Goal: Task Accomplishment & Management: Complete application form

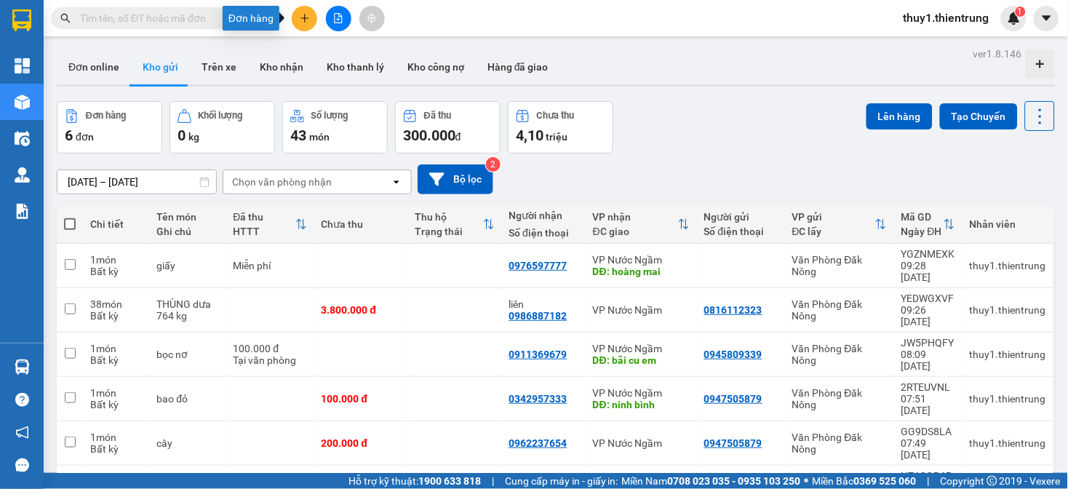
click at [310, 23] on button at bounding box center [304, 18] width 25 height 25
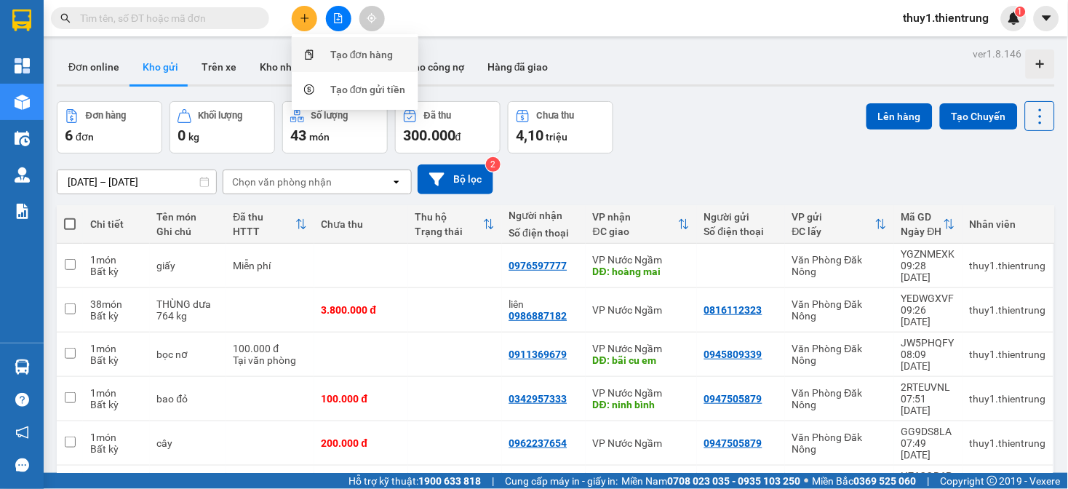
click at [384, 59] on div "Tạo đơn hàng" at bounding box center [361, 55] width 63 height 16
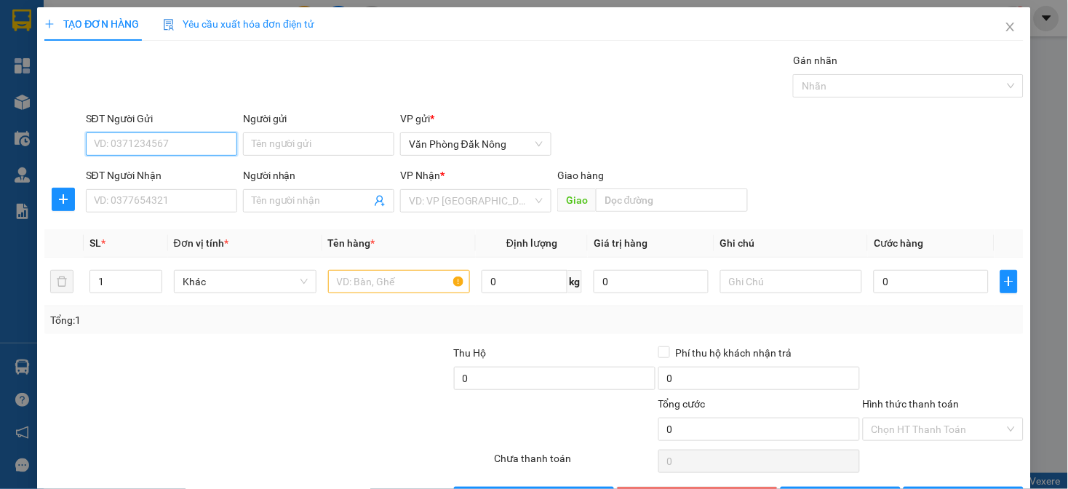
click at [182, 148] on input "SĐT Người Gửi" at bounding box center [161, 143] width 151 height 23
type input "0919312555"
click at [128, 170] on div "0919312555" at bounding box center [159, 173] width 132 height 16
type input "0983938248"
type input "TAM ĐIỆP"
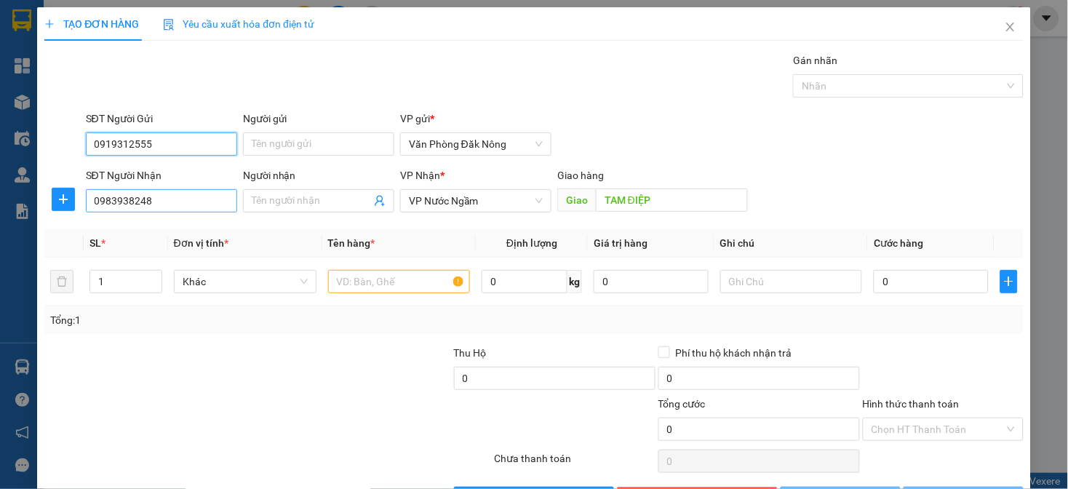
type input "0919312555"
click at [166, 204] on input "0983938248" at bounding box center [161, 200] width 151 height 23
type input "100.000"
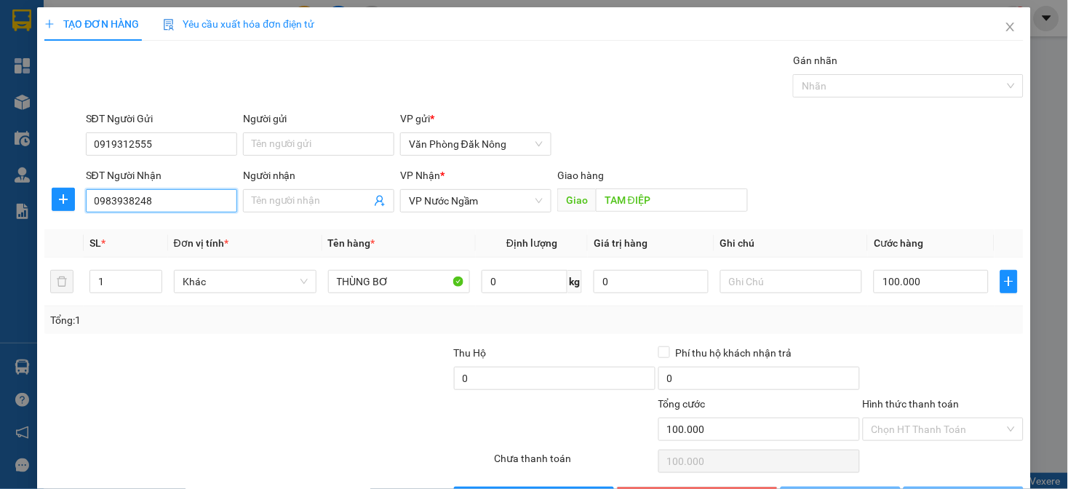
click at [166, 204] on input "0983938248" at bounding box center [161, 200] width 151 height 23
type input "0979989331"
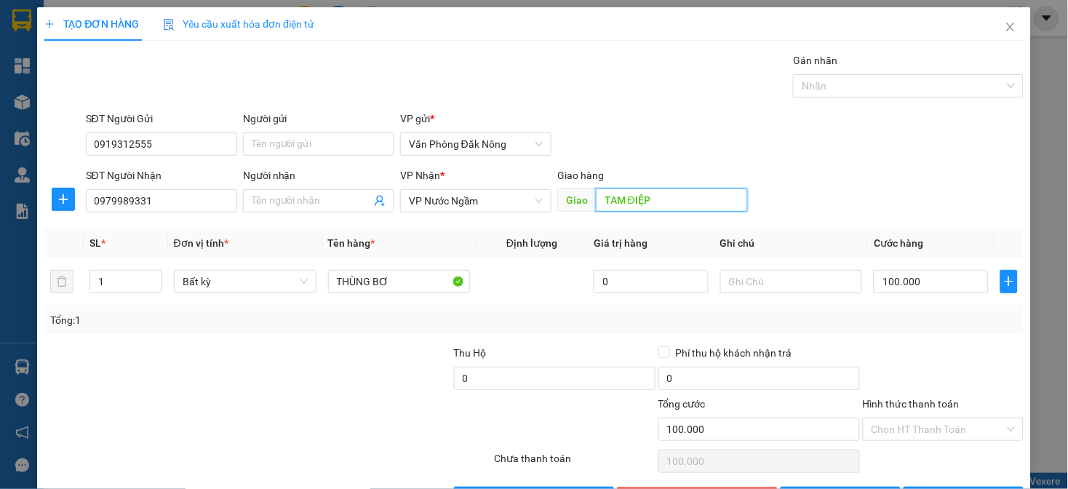
click at [657, 200] on input "TAM ĐIỆP" at bounding box center [672, 199] width 152 height 23
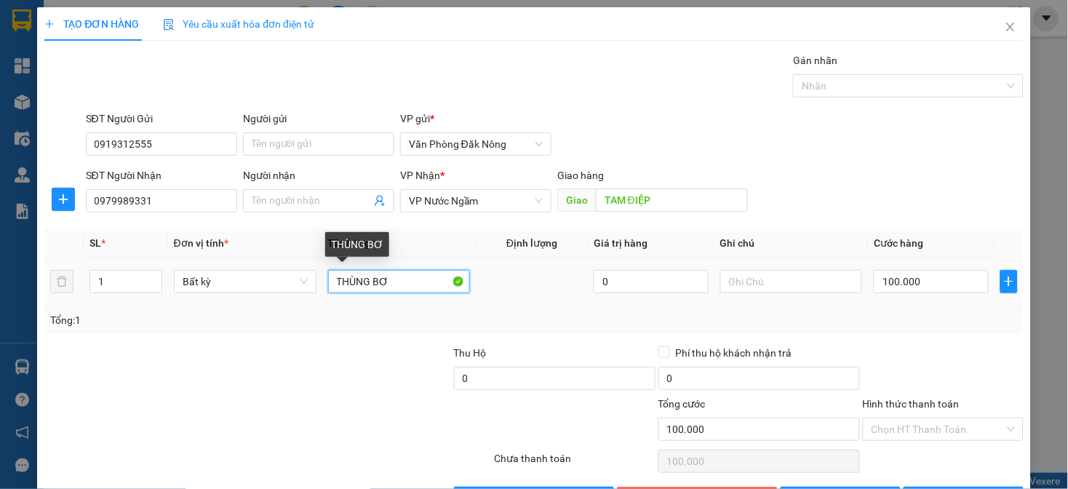
click at [401, 287] on input "THÙNG BƠ" at bounding box center [399, 281] width 143 height 23
type input "thùng giấy"
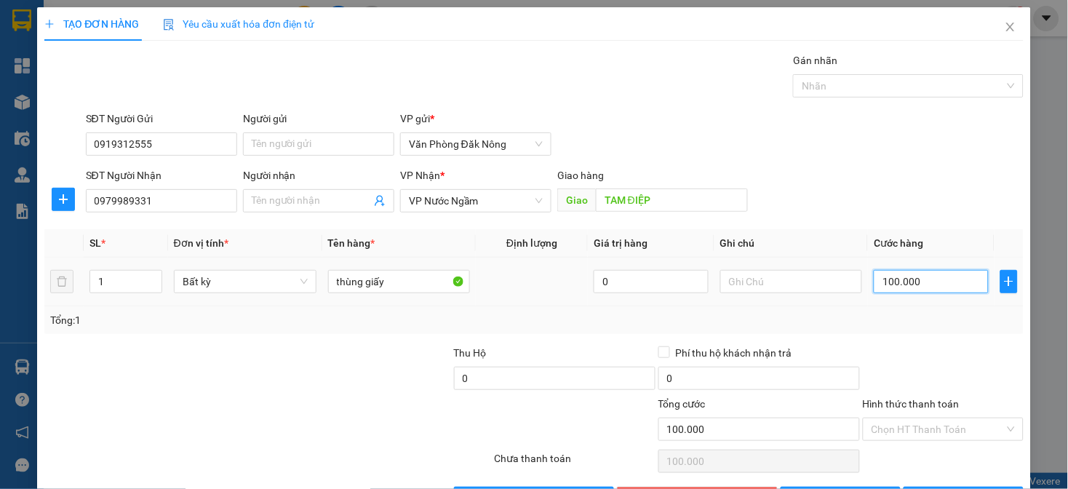
click at [911, 284] on input "100.000" at bounding box center [930, 281] width 114 height 23
type input "2"
type input "20"
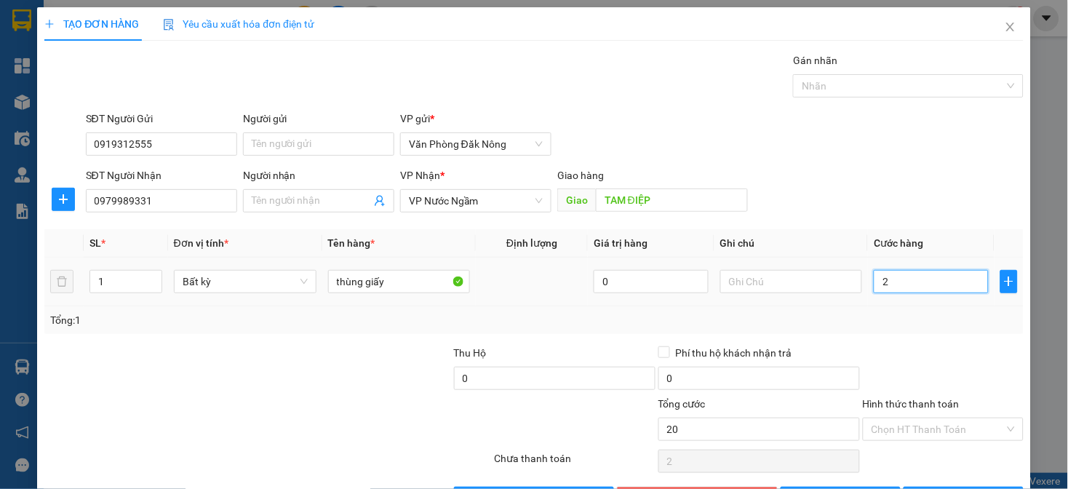
type input "20"
type input "200"
type input "2.000"
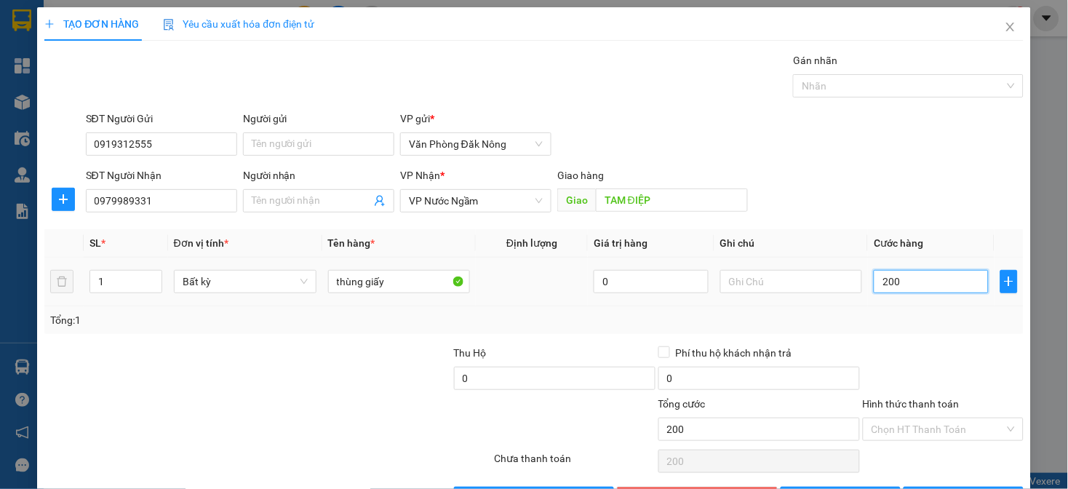
type input "2.000"
type input "20.000"
type input "200.000"
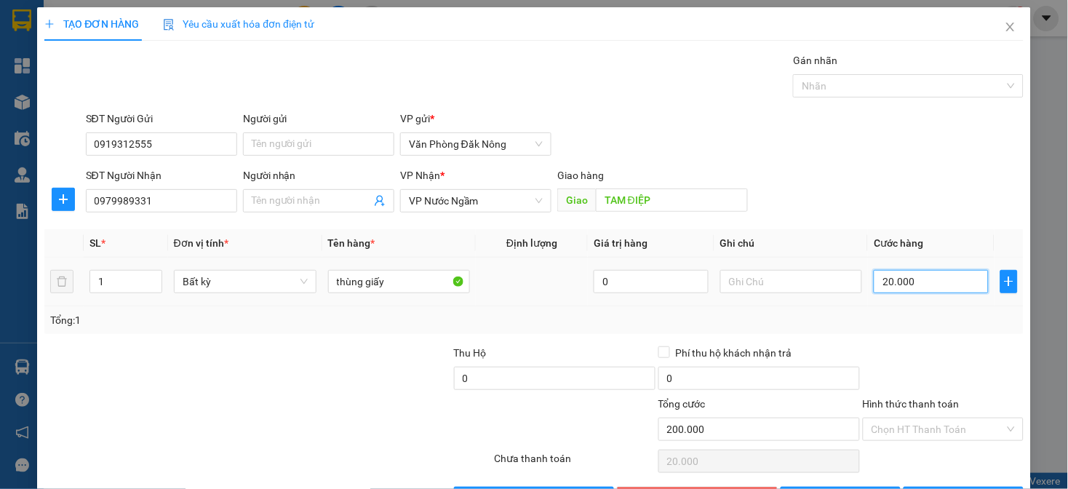
type input "200.000"
click at [916, 384] on div at bounding box center [943, 370] width 164 height 51
click at [913, 425] on input "Hình thức thanh toán" at bounding box center [937, 429] width 133 height 22
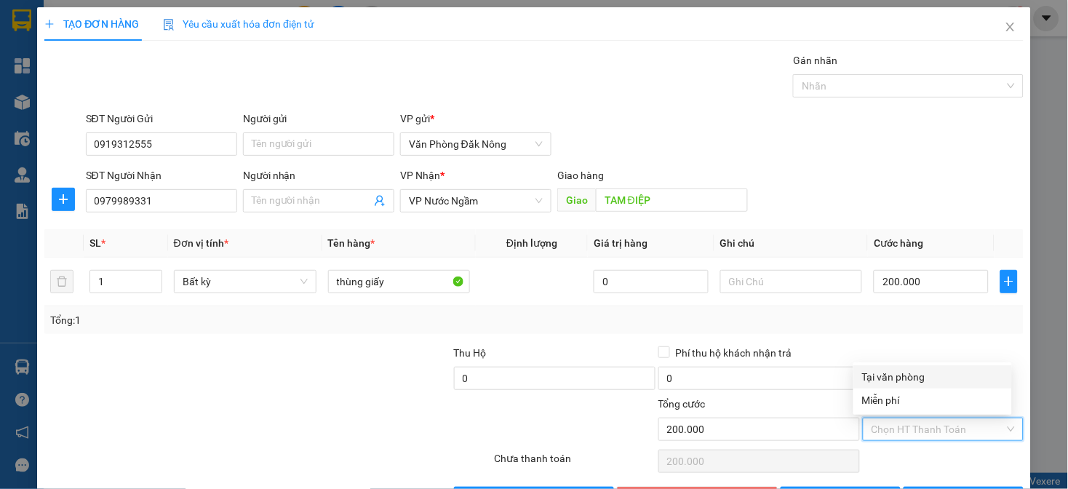
click at [913, 371] on div "Tại văn phòng" at bounding box center [932, 377] width 141 height 16
type input "0"
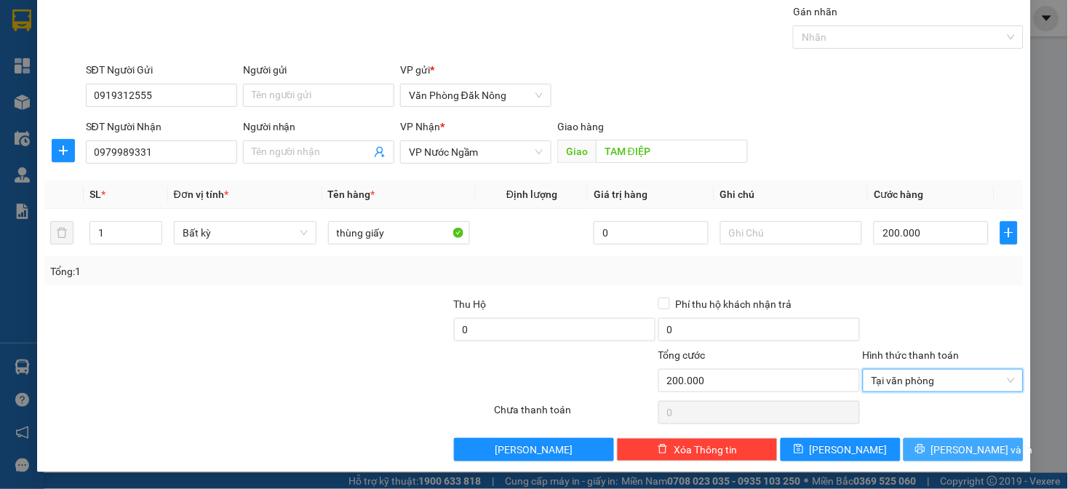
drag, startPoint x: 926, startPoint y: 442, endPoint x: 935, endPoint y: 441, distance: 8.8
click at [927, 442] on button "Lưu và In" at bounding box center [963, 449] width 120 height 23
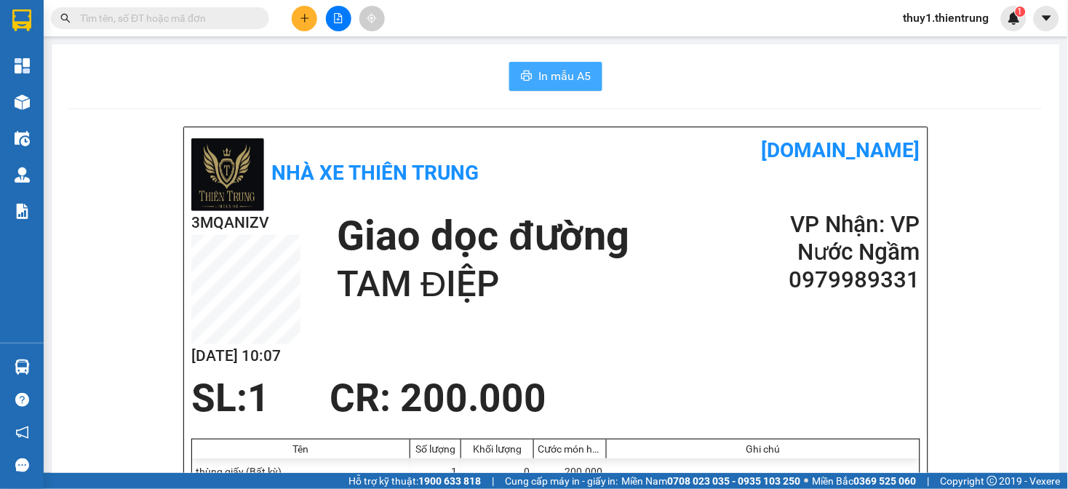
click at [538, 76] on span "In mẫu A5" at bounding box center [564, 76] width 52 height 18
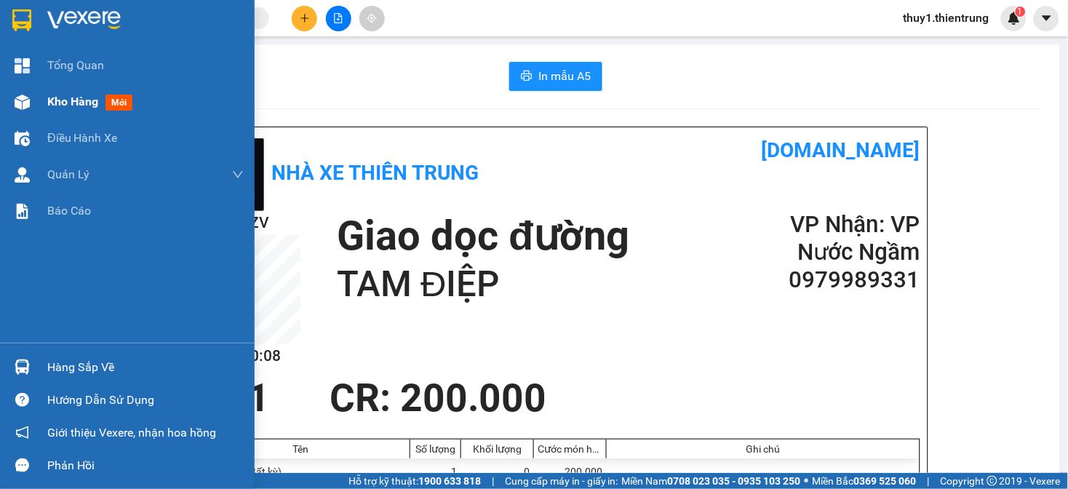
click at [11, 102] on div at bounding box center [21, 101] width 25 height 25
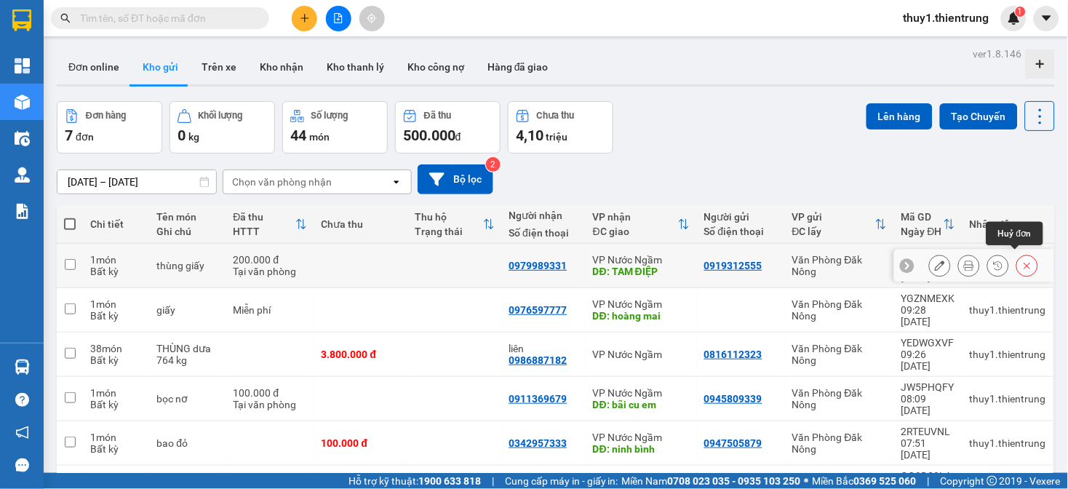
click at [1022, 260] on icon at bounding box center [1027, 265] width 10 height 10
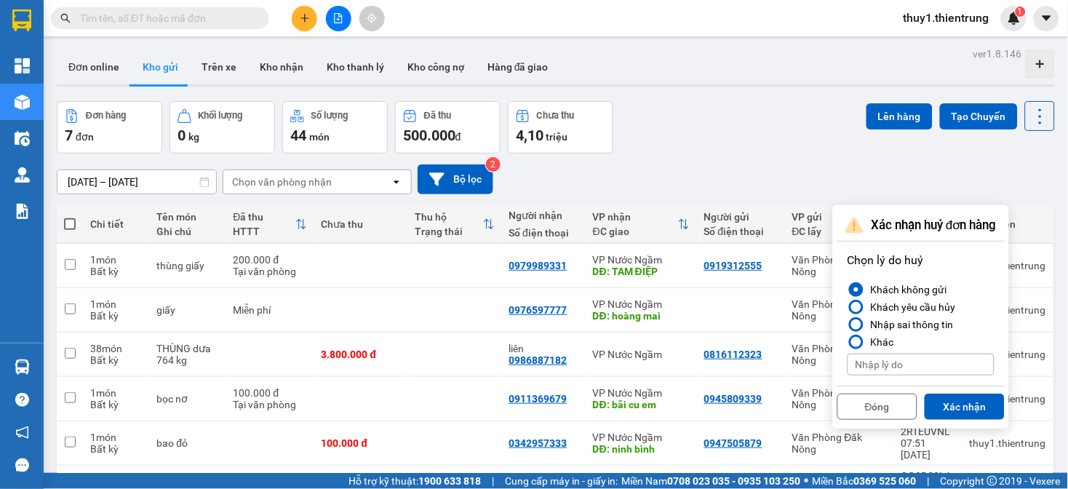
drag, startPoint x: 955, startPoint y: 405, endPoint x: 970, endPoint y: 395, distance: 18.4
click at [960, 404] on button "Xác nhận" at bounding box center [964, 406] width 80 height 26
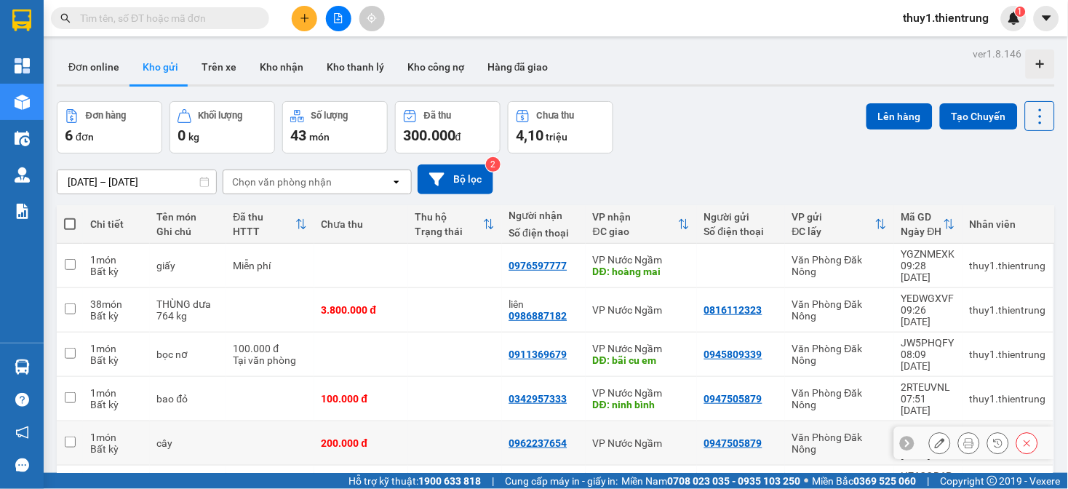
scroll to position [67, 0]
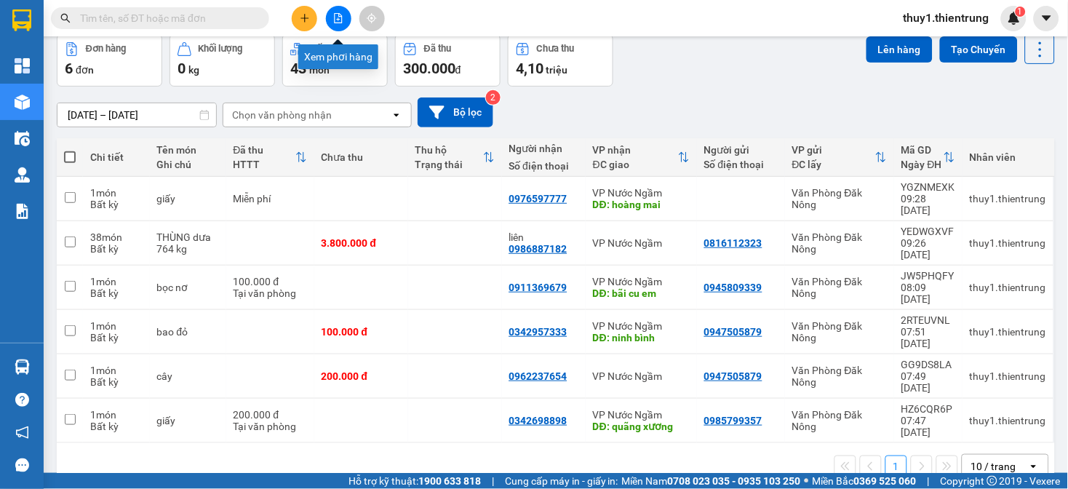
click at [337, 9] on button at bounding box center [338, 18] width 25 height 25
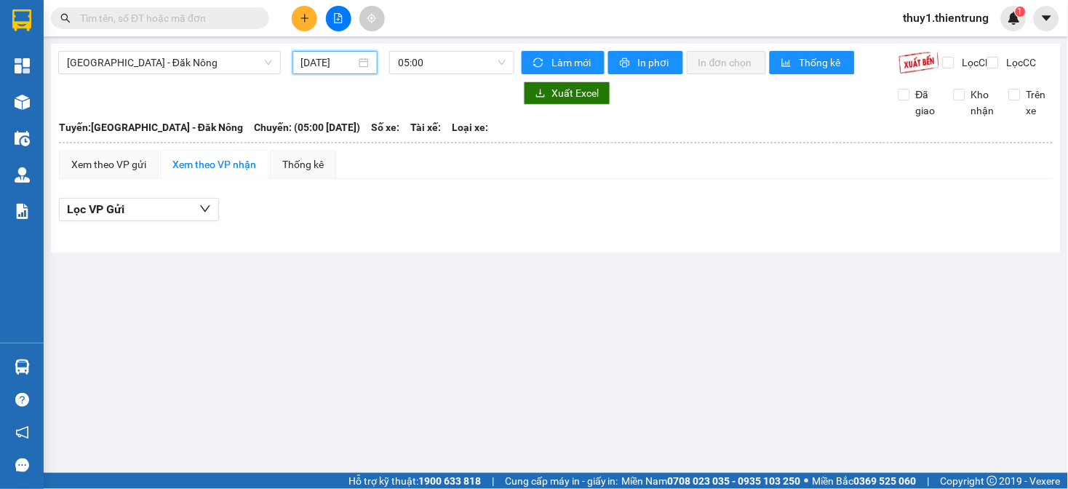
click at [322, 56] on input "14/10/2025" at bounding box center [328, 63] width 55 height 16
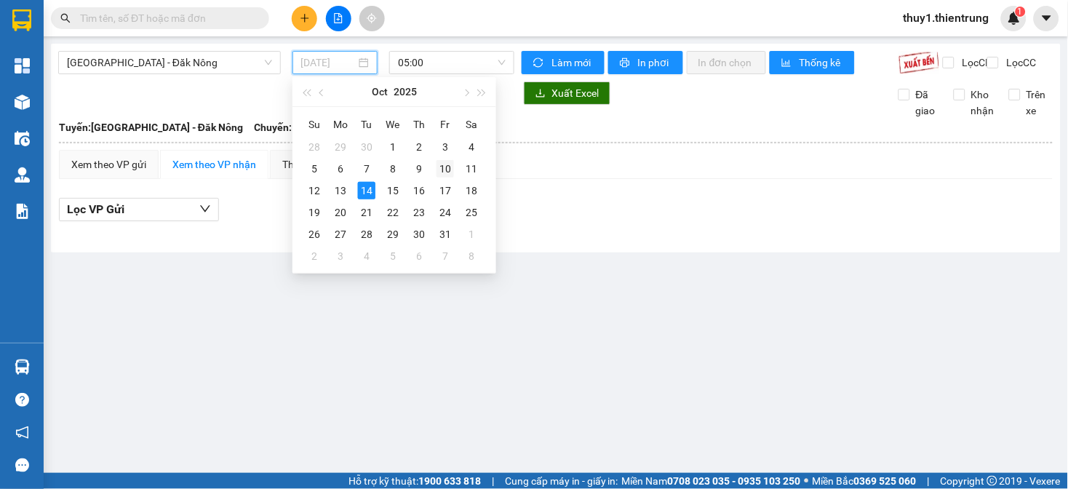
click at [448, 171] on div "10" at bounding box center [444, 168] width 17 height 17
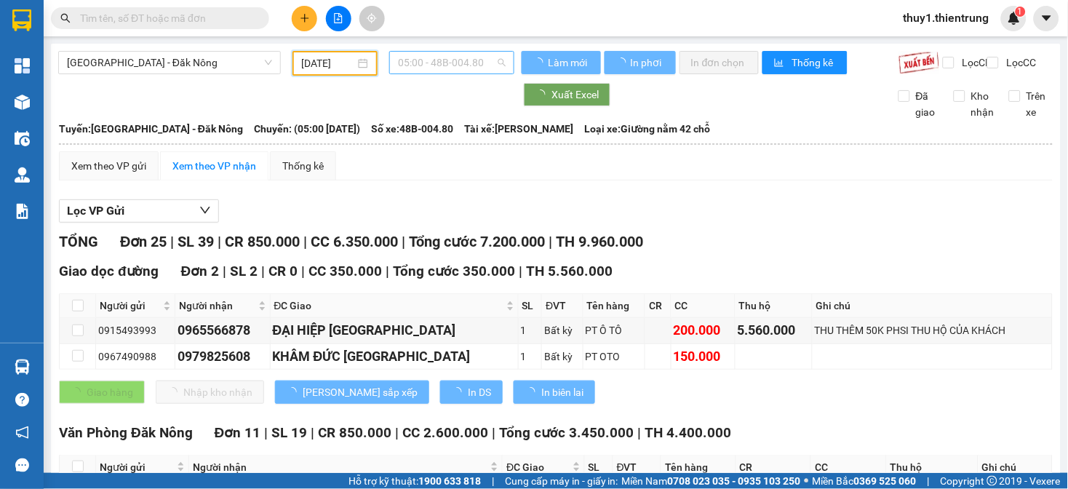
click at [460, 60] on span "05:00 - 48B-004.80" at bounding box center [452, 63] width 108 height 22
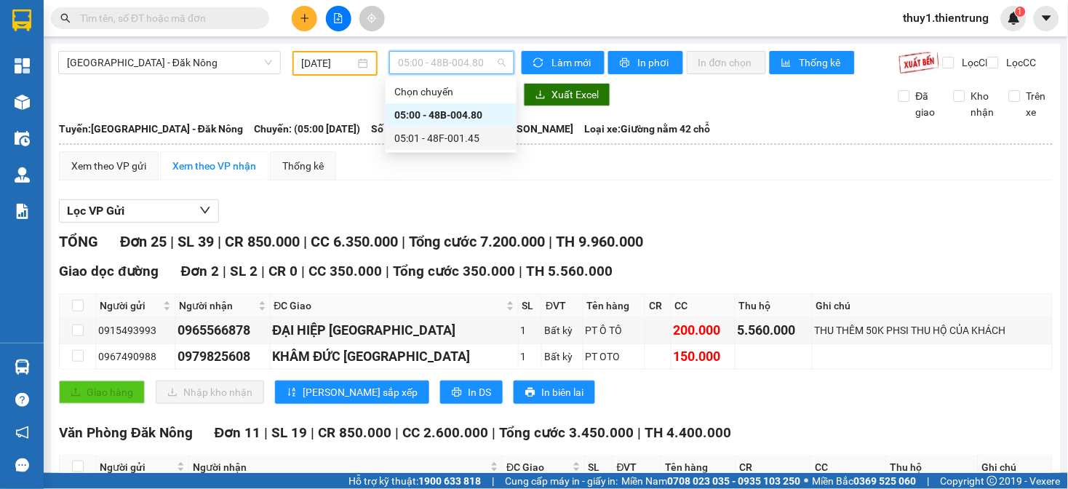
click at [479, 146] on div "05:01 - 48F-001.45" at bounding box center [450, 138] width 131 height 23
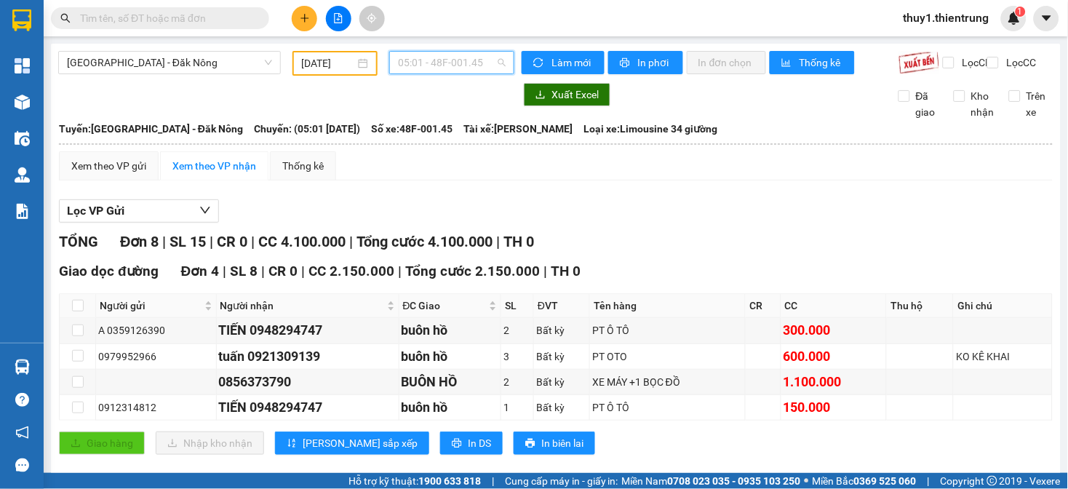
click at [446, 62] on span "05:01 - 48F-001.45" at bounding box center [452, 63] width 108 height 22
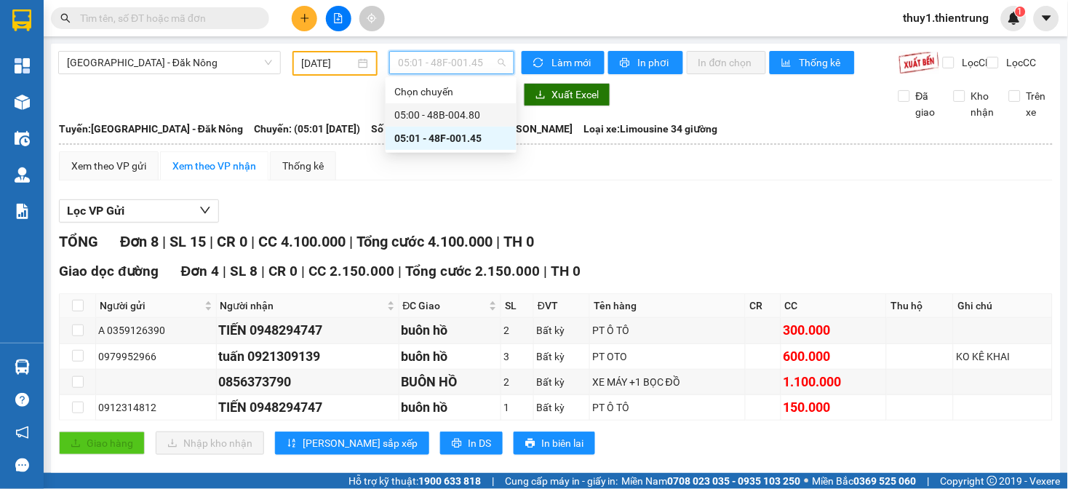
click at [480, 113] on div "05:00 - 48B-004.80" at bounding box center [450, 115] width 113 height 16
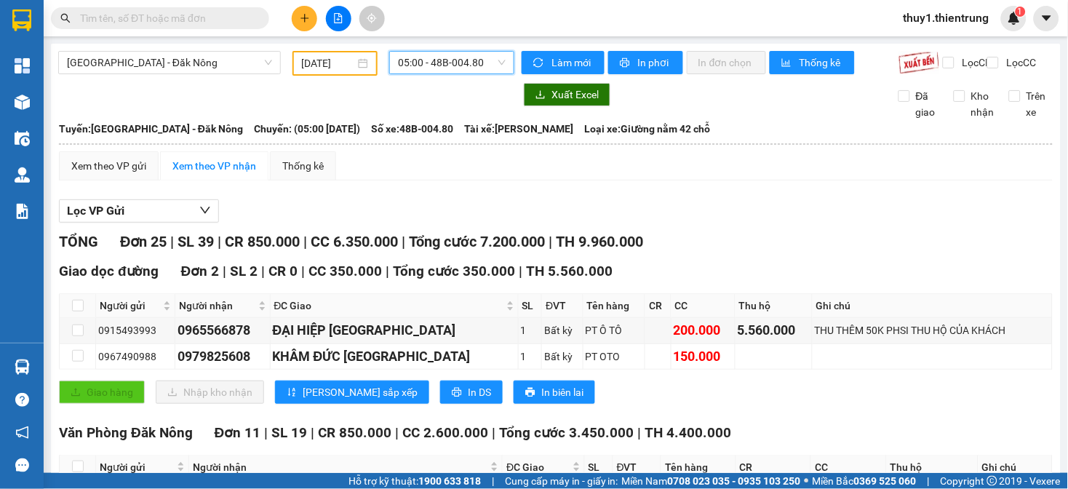
click at [347, 57] on input "10/10/2025" at bounding box center [329, 63] width 54 height 16
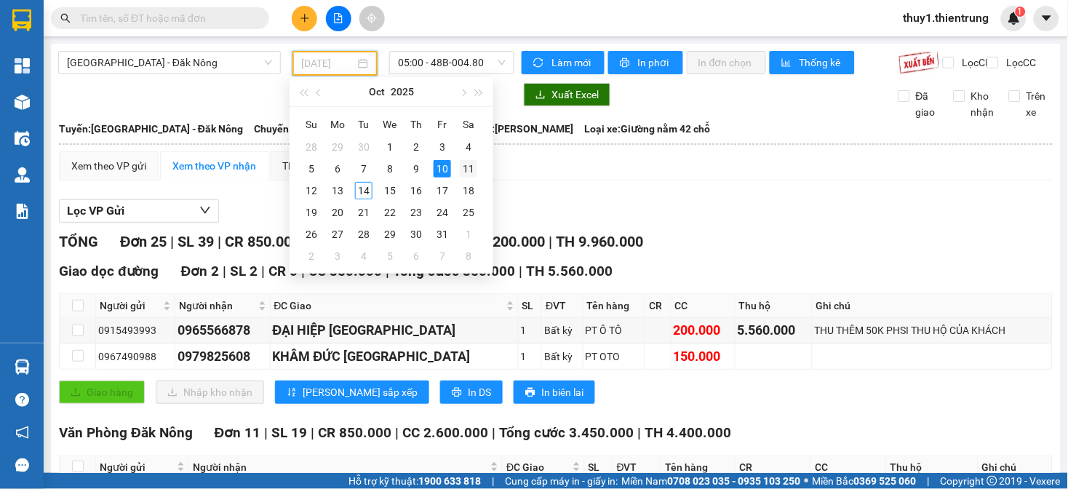
click at [463, 169] on div "11" at bounding box center [468, 168] width 17 height 17
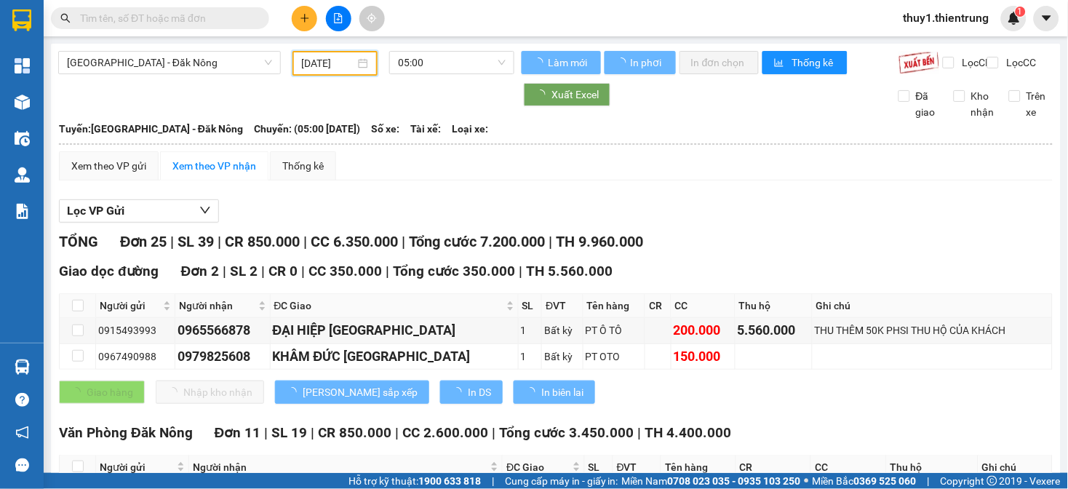
type input "11/10/2025"
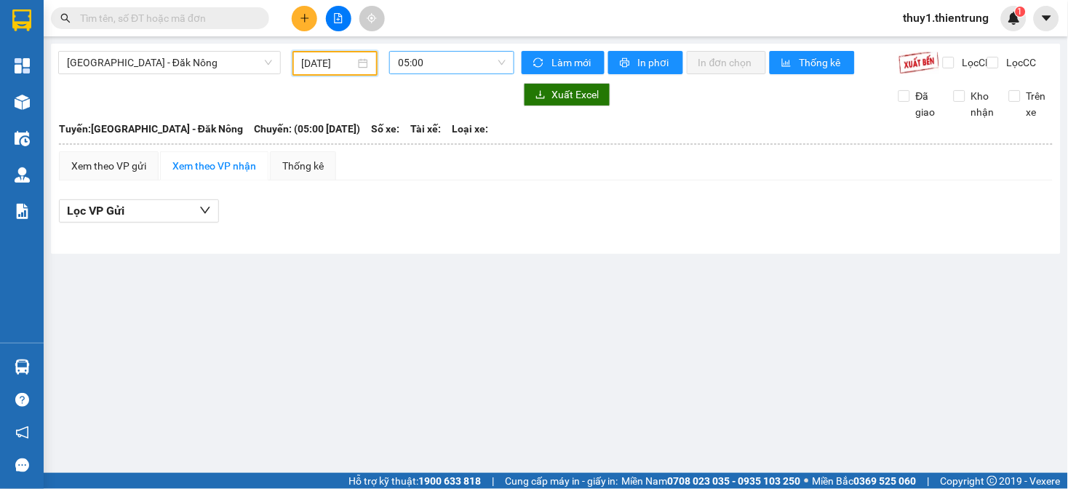
click at [460, 61] on span "05:00" at bounding box center [452, 63] width 108 height 22
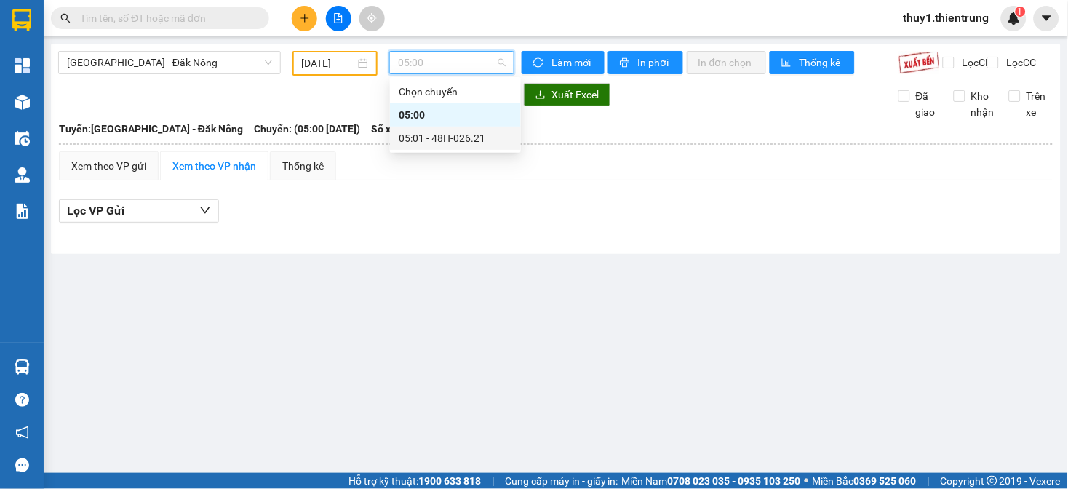
click at [481, 144] on div "05:01 - 48H-026.21" at bounding box center [455, 138] width 113 height 16
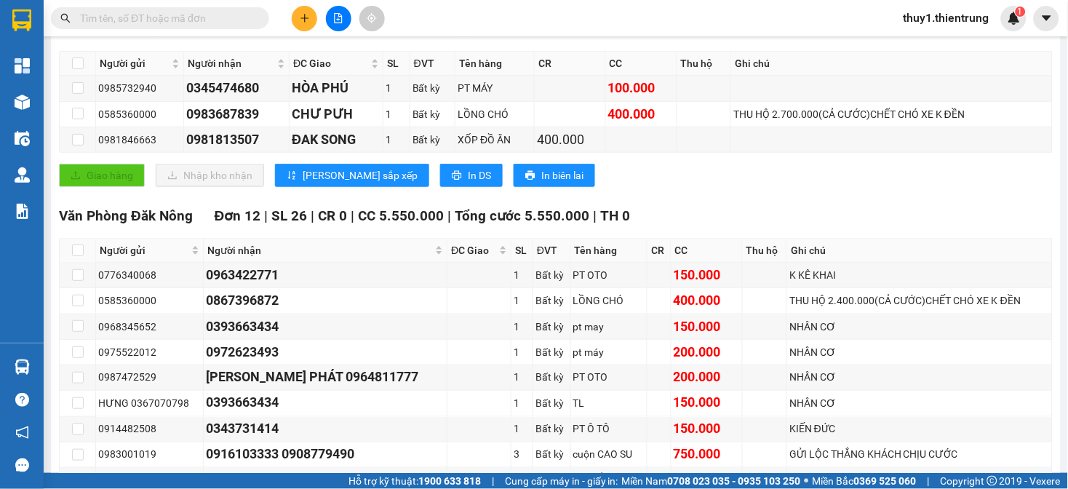
scroll to position [484, 0]
